Goal: Transaction & Acquisition: Purchase product/service

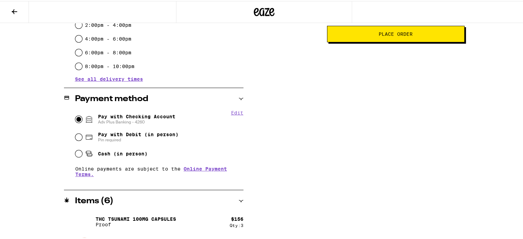
scroll to position [61, 0]
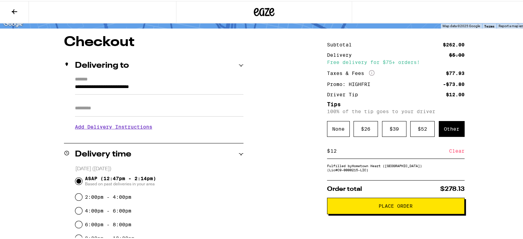
click at [398, 198] on button "Place Order" at bounding box center [396, 205] width 138 height 17
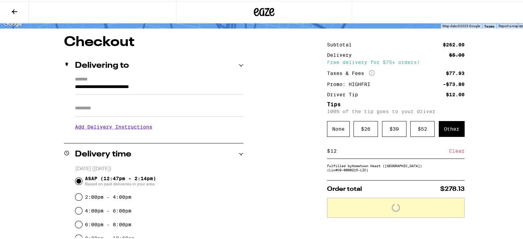
scroll to position [0, 0]
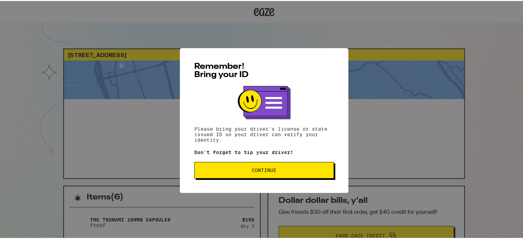
click at [288, 172] on span "Continue" at bounding box center [264, 169] width 128 height 5
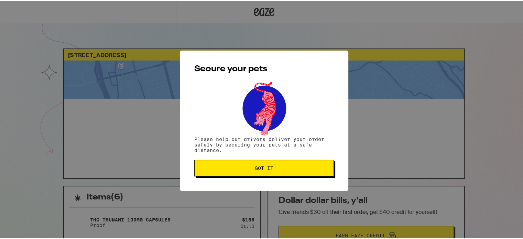
click at [270, 166] on span "Got it" at bounding box center [264, 167] width 19 height 5
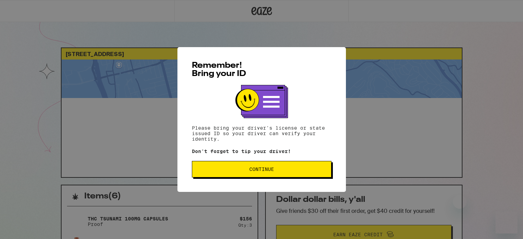
click at [219, 168] on span "Continue" at bounding box center [262, 169] width 128 height 5
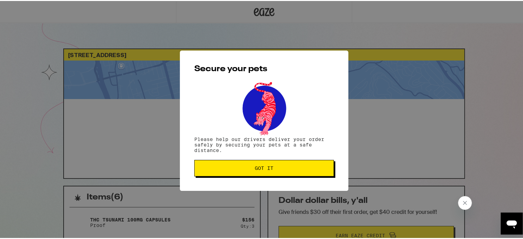
click at [244, 168] on span "Got it" at bounding box center [264, 167] width 128 height 5
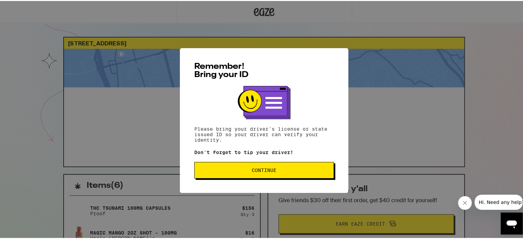
click at [264, 171] on span "Continue" at bounding box center [264, 169] width 25 height 5
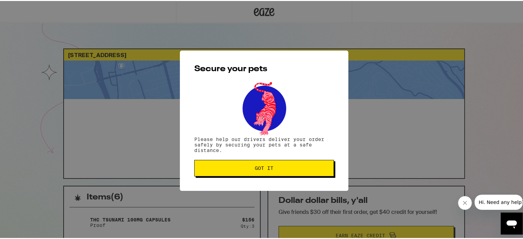
click at [264, 171] on button "Got it" at bounding box center [264, 167] width 140 height 17
